Goal: Information Seeking & Learning: Learn about a topic

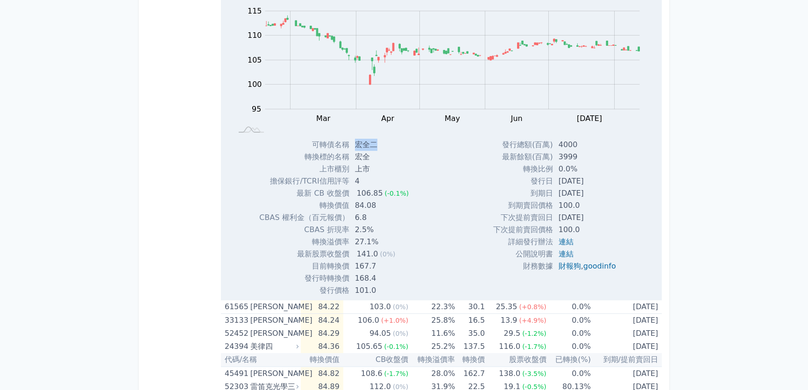
scroll to position [339, 0]
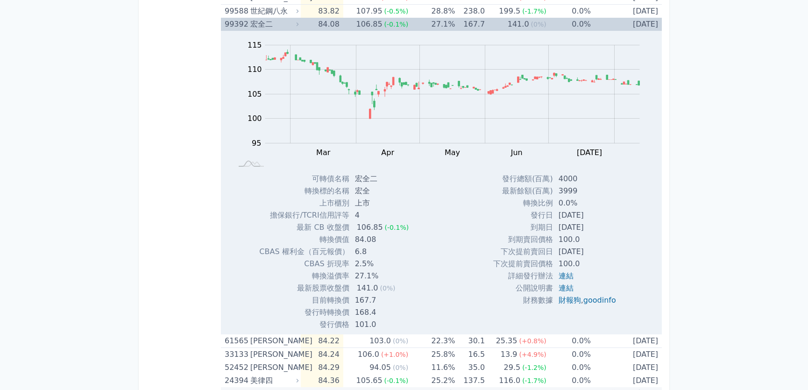
click at [247, 31] on div "Zoom Out 100 85 90 95 100 105 110 115 120 L Feb Mar Apr May Jun [DATE] Aug Sep …" at bounding box center [441, 102] width 441 height 142
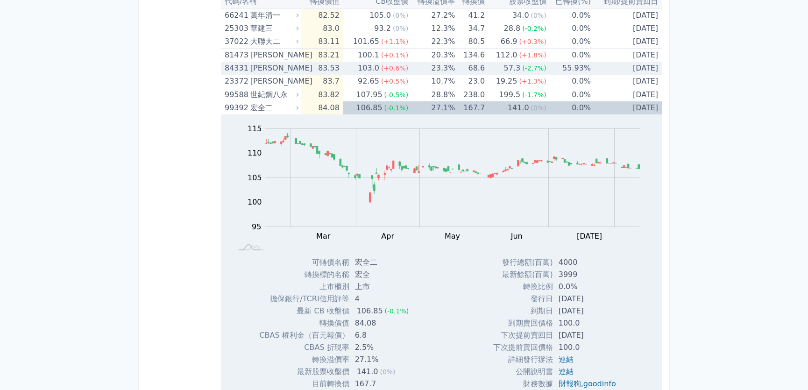
scroll to position [254, 0]
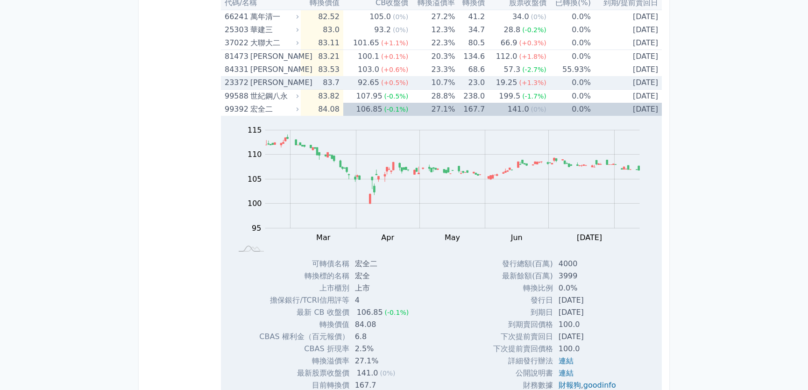
click at [247, 79] on div "23372" at bounding box center [236, 82] width 23 height 13
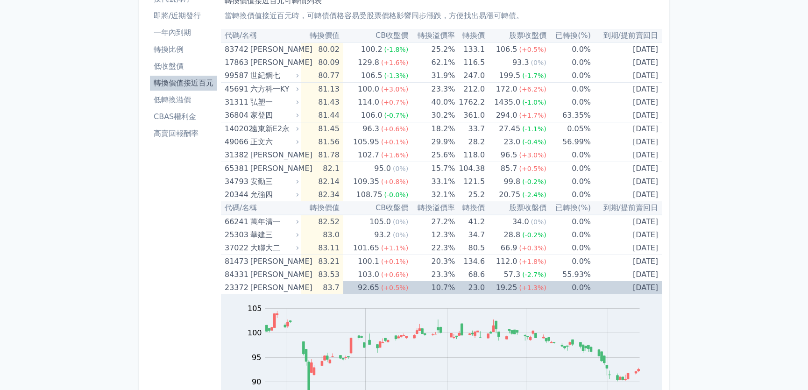
scroll to position [0, 0]
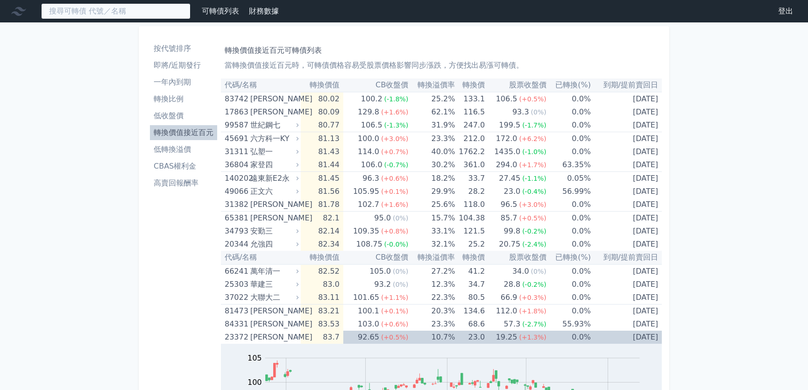
click at [113, 4] on input at bounding box center [115, 11] width 149 height 16
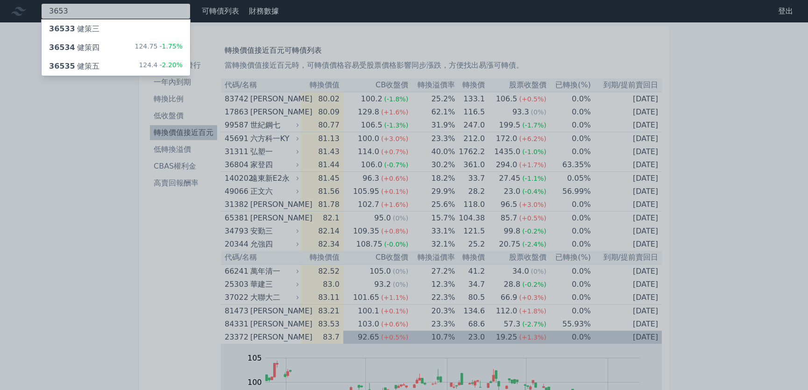
type input "3653"
click at [58, 48] on span "36534" at bounding box center [62, 47] width 26 height 9
click at [113, 205] on div at bounding box center [404, 195] width 808 height 390
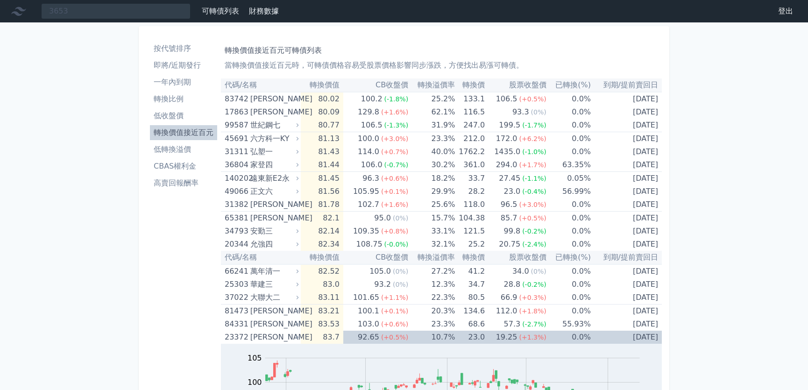
click at [190, 148] on li "低轉換溢價" at bounding box center [183, 149] width 67 height 11
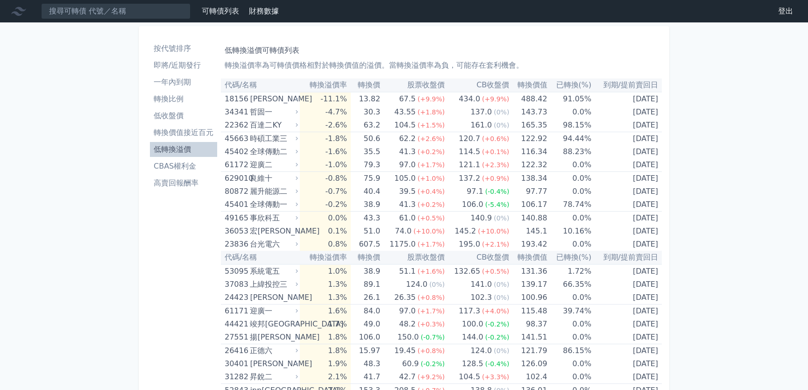
click at [173, 62] on li "即將/近期發行" at bounding box center [183, 65] width 67 height 11
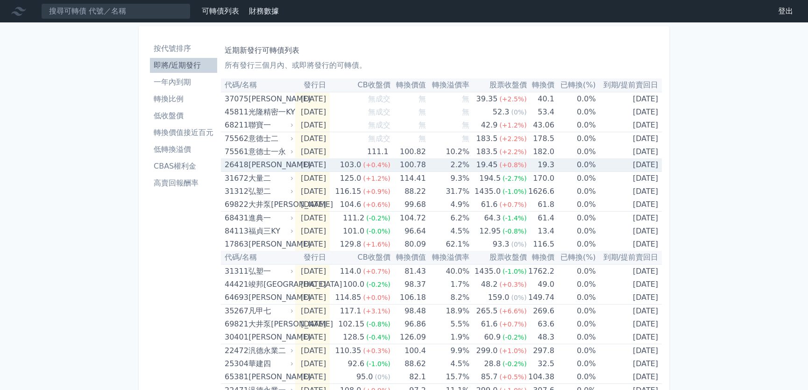
click at [267, 161] on div "[PERSON_NAME]" at bounding box center [269, 164] width 43 height 13
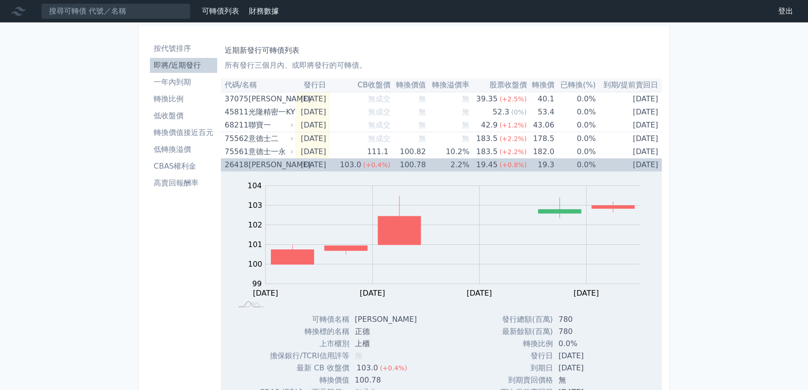
click at [267, 161] on div "[PERSON_NAME]" at bounding box center [269, 164] width 43 height 13
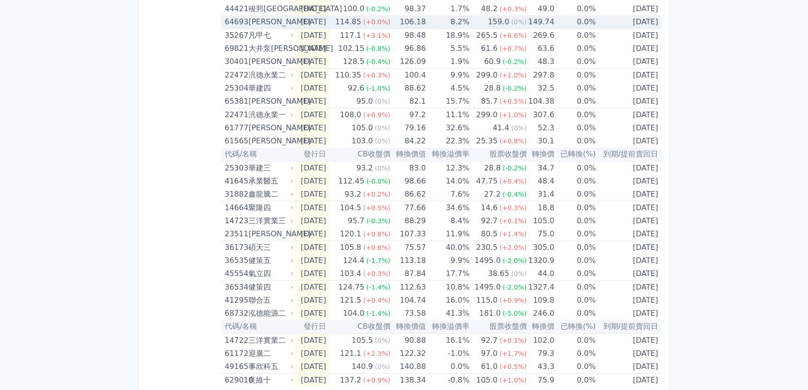
scroll to position [285, 0]
